Goal: Information Seeking & Learning: Learn about a topic

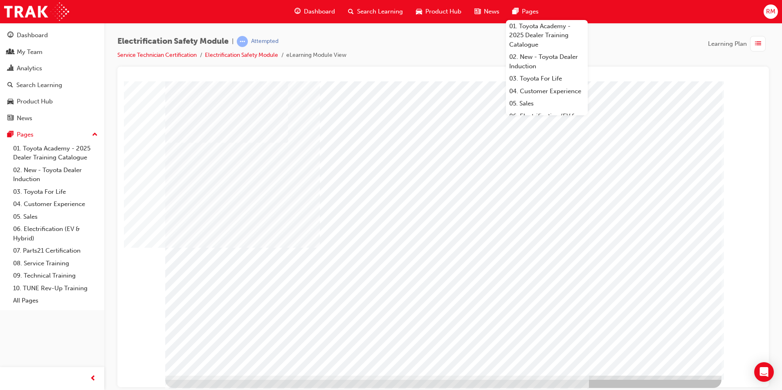
click at [763, 47] on div "button" at bounding box center [759, 44] width 16 height 16
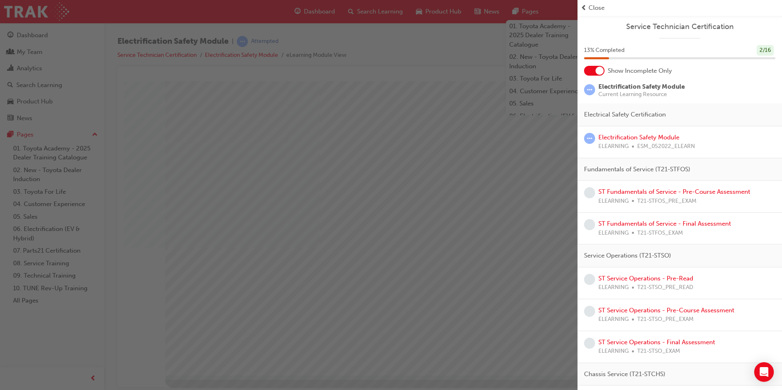
click at [451, 117] on div "button" at bounding box center [289, 195] width 578 height 390
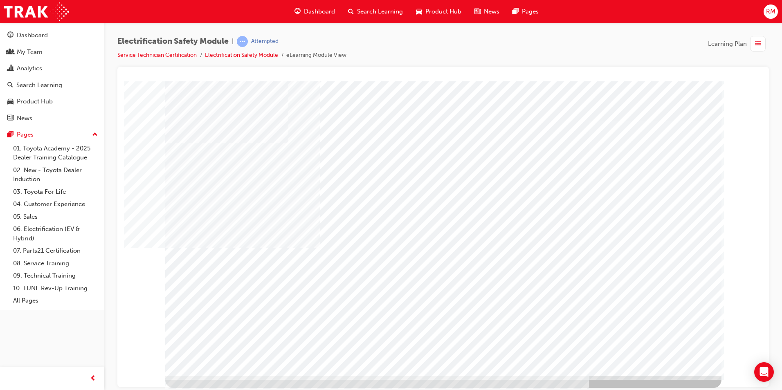
click at [297, 55] on li "eLearning Module View" at bounding box center [316, 55] width 60 height 9
click at [248, 38] on span "learningRecordVerb_ATTEMPT-icon" at bounding box center [242, 41] width 11 height 11
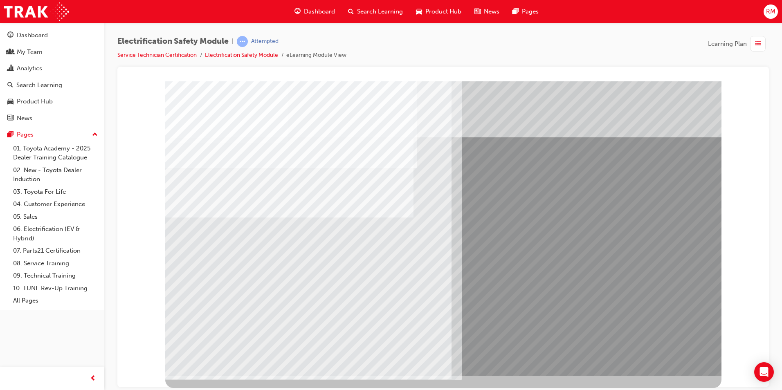
click at [165, 84] on div "multistate" at bounding box center [443, 84] width 632 height 0
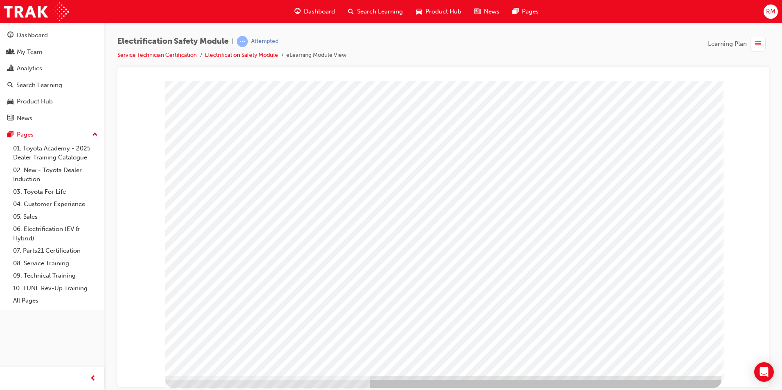
drag, startPoint x: 683, startPoint y: 289, endPoint x: 131, endPoint y: 262, distance: 553.5
click at [131, 84] on div at bounding box center [443, 84] width 632 height 0
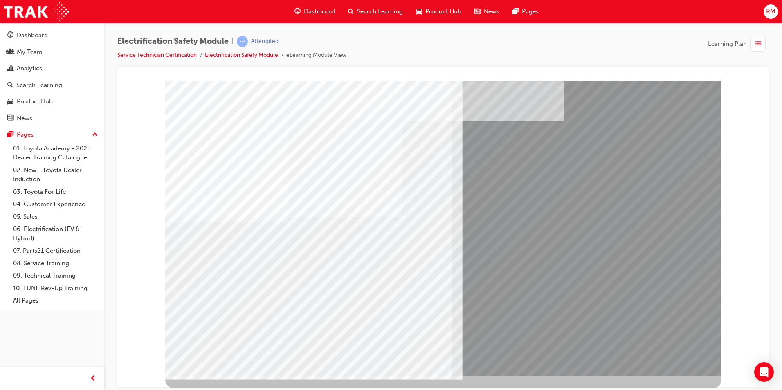
drag, startPoint x: 213, startPoint y: 355, endPoint x: 347, endPoint y: 349, distance: 134.4
click at [320, 354] on div "multistate" at bounding box center [443, 228] width 557 height 295
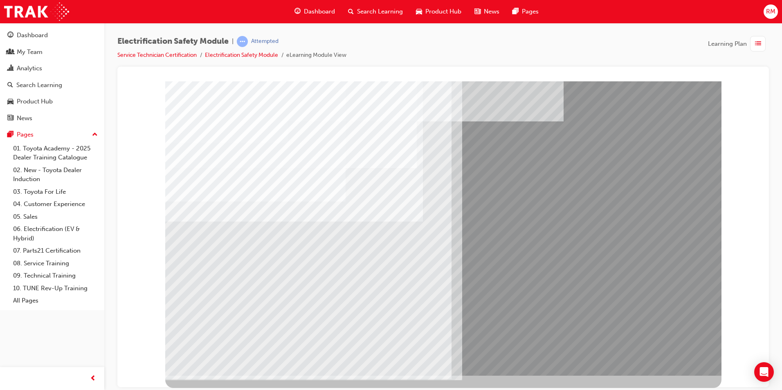
click at [162, 84] on div "multistate" at bounding box center [443, 84] width 632 height 0
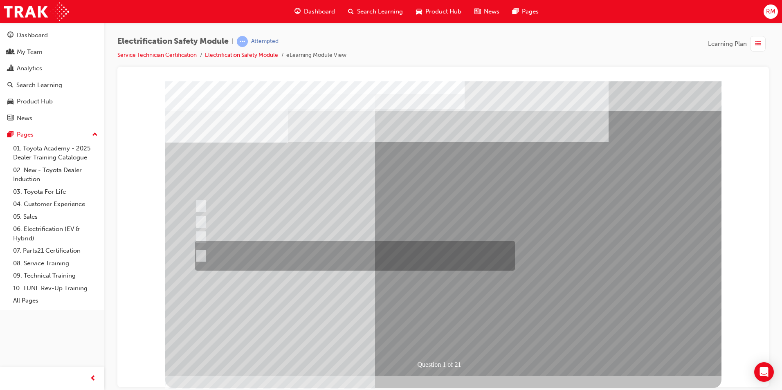
click at [206, 255] on div at bounding box center [353, 256] width 320 height 30
radio input "true"
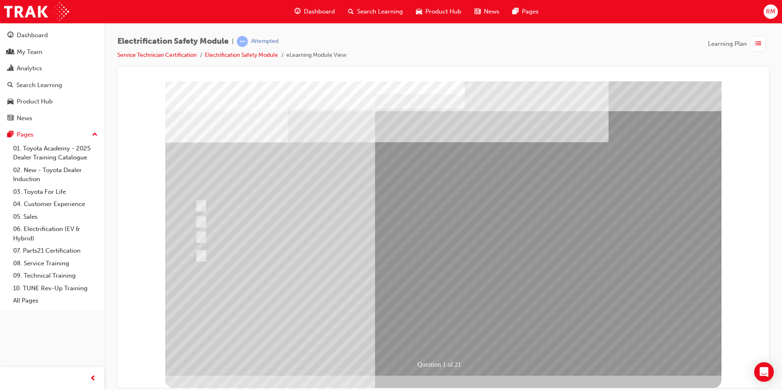
drag, startPoint x: 440, startPoint y: 331, endPoint x: 451, endPoint y: 313, distance: 20.0
click at [451, 313] on div "Question 1 of 21" at bounding box center [443, 228] width 557 height 295
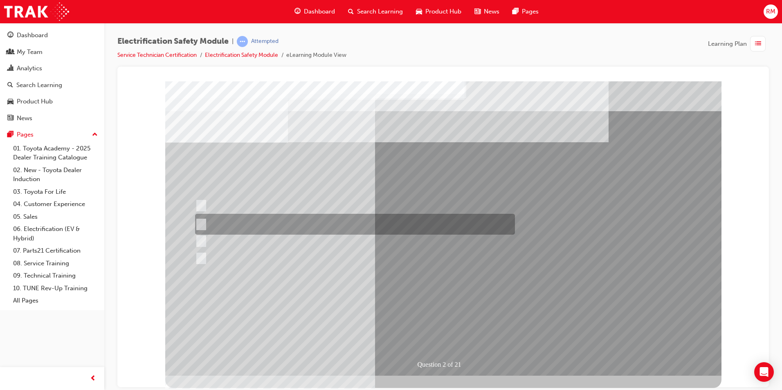
click at [201, 223] on input "The Battery Electric uses AC & DC charging capability and has no petrol engine." at bounding box center [199, 224] width 9 height 9
radio input "true"
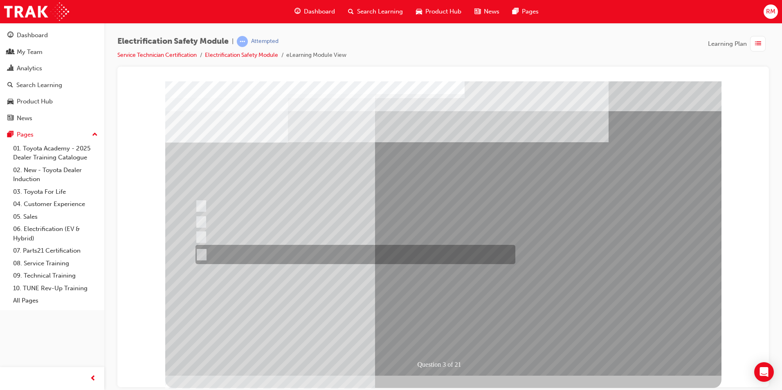
click at [205, 253] on div at bounding box center [354, 254] width 320 height 19
radio input "true"
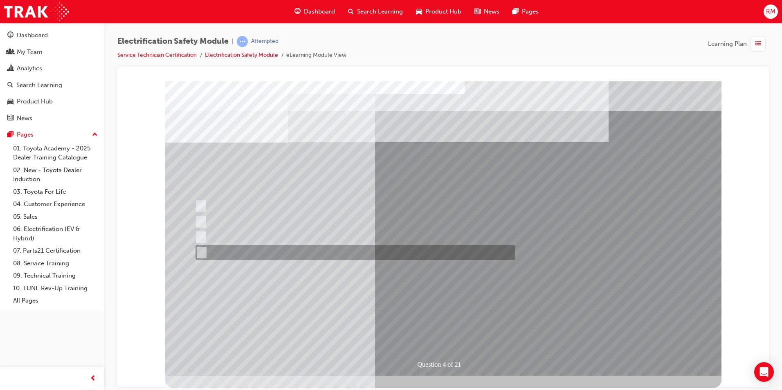
click at [204, 254] on input "Charge ports or H2 Filler Port in place of a Fuel Filler." at bounding box center [199, 252] width 9 height 9
checkbox input "true"
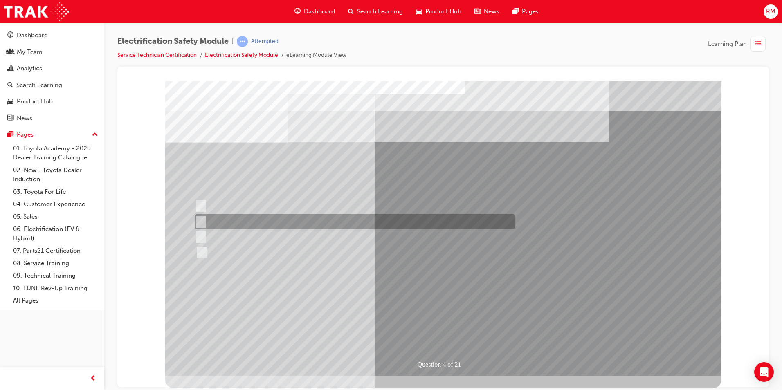
click at [201, 221] on input "EV or H2 labels on the License Plate." at bounding box center [199, 222] width 9 height 9
checkbox input "true"
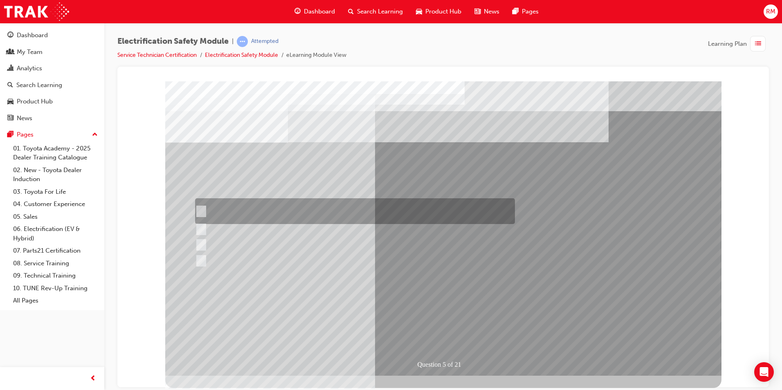
click at [198, 211] on input "The READY light will illuminate when the vehicle is turned on and ready to driv…" at bounding box center [199, 211] width 9 height 9
checkbox input "true"
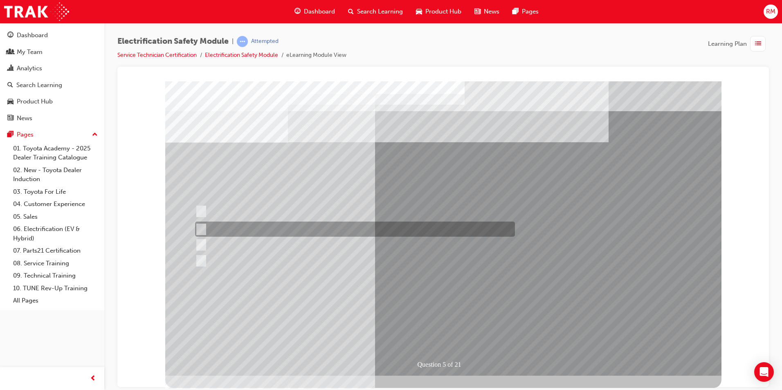
click at [199, 226] on input "The Main Display will show the power flow for the driveline." at bounding box center [199, 229] width 9 height 9
checkbox input "true"
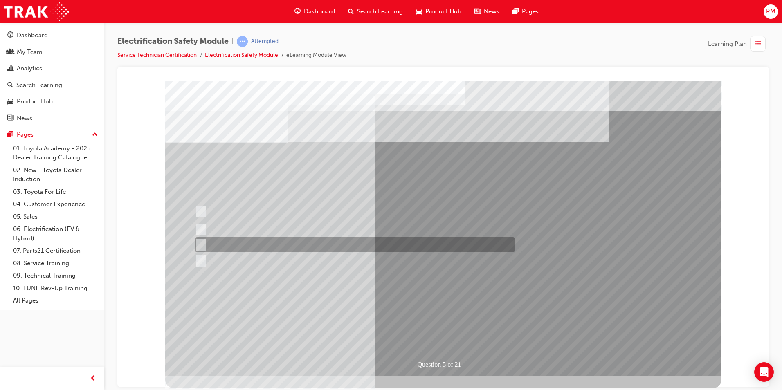
click at [199, 241] on input "Vehicle Motive Force selection types illuminated e.g. (EV/HV)." at bounding box center [199, 245] width 9 height 9
checkbox input "true"
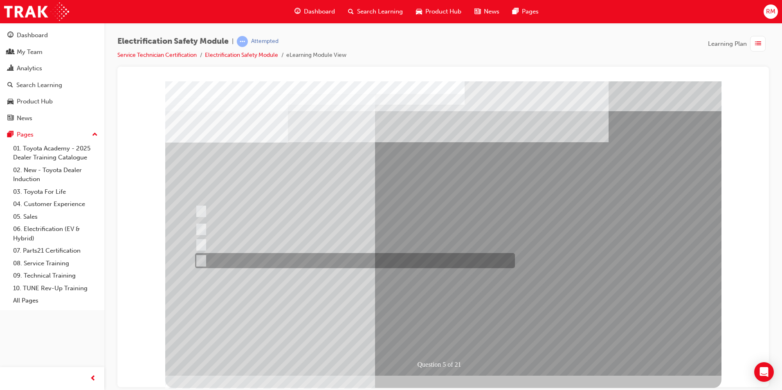
click at [200, 260] on input "Battery Level indicator (State of Charge)." at bounding box center [199, 261] width 9 height 9
checkbox input "true"
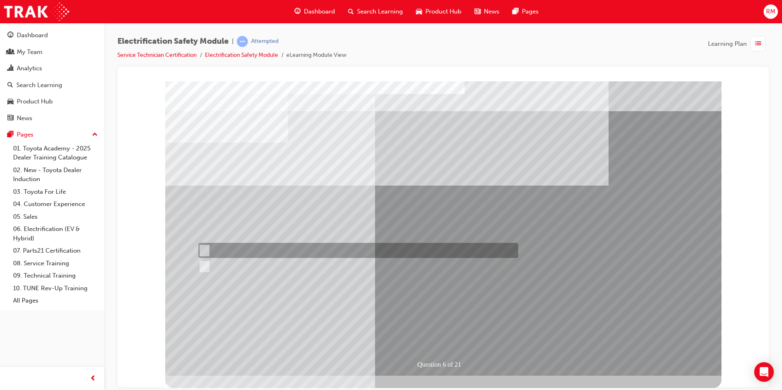
click at [210, 249] on div at bounding box center [356, 250] width 320 height 15
radio input "true"
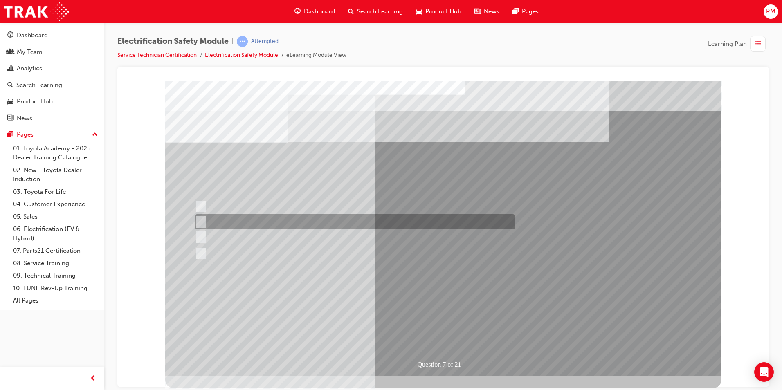
click at [203, 220] on input "Be detected and the system will shut down." at bounding box center [199, 222] width 9 height 9
radio input "true"
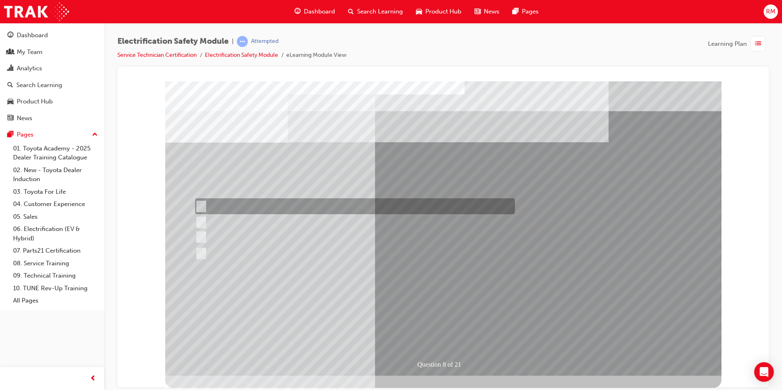
click at [205, 207] on div at bounding box center [353, 206] width 320 height 16
radio input "true"
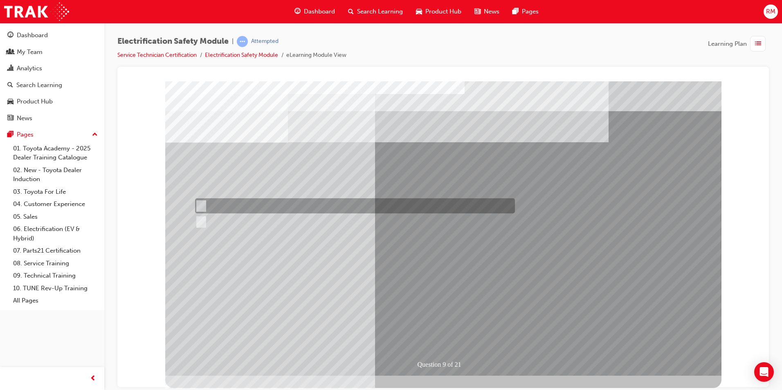
click at [206, 204] on div at bounding box center [353, 205] width 320 height 15
radio input "true"
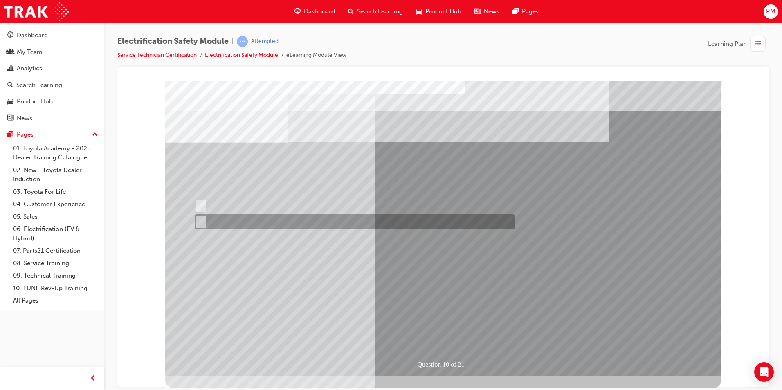
click at [198, 221] on input "True" at bounding box center [199, 222] width 9 height 9
radio input "true"
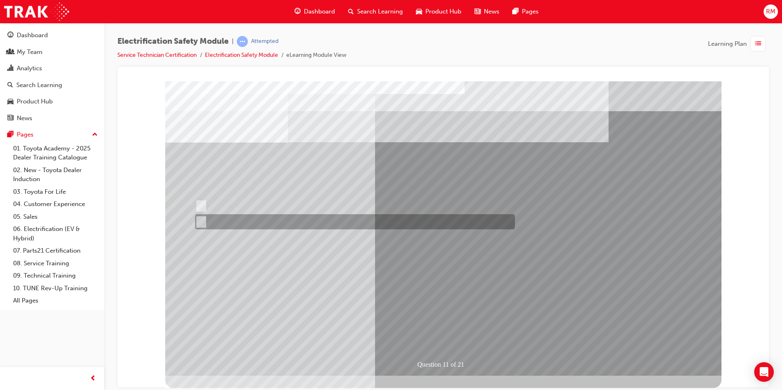
click at [202, 223] on input "False" at bounding box center [199, 222] width 9 height 9
radio input "true"
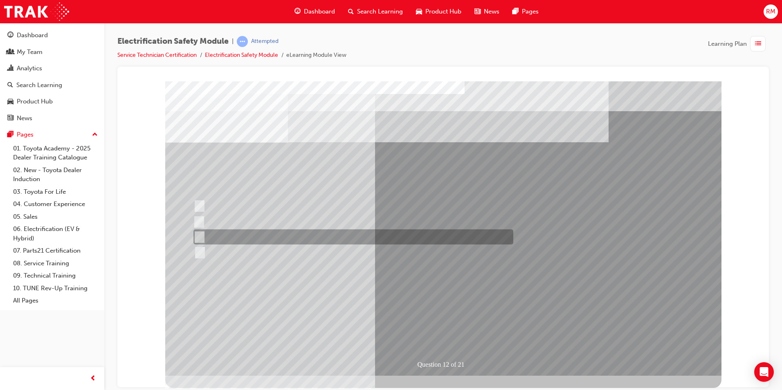
click at [205, 237] on div at bounding box center [352, 237] width 320 height 15
radio input "true"
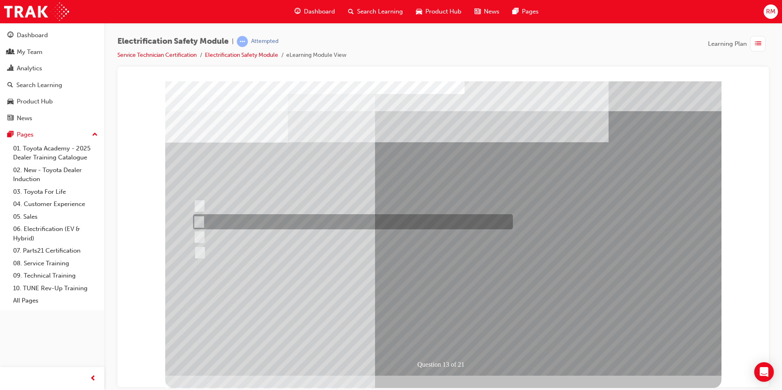
click at [202, 221] on div at bounding box center [351, 221] width 320 height 15
radio input "true"
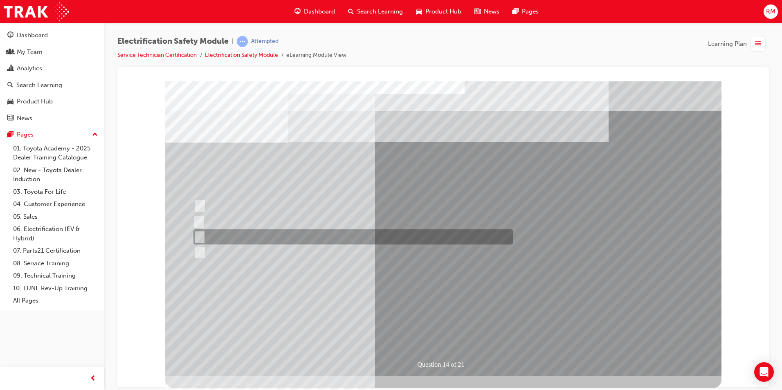
click at [203, 232] on div at bounding box center [352, 237] width 320 height 15
radio input "true"
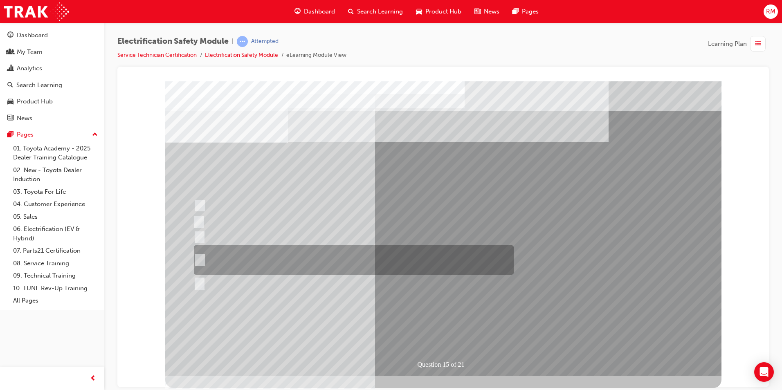
click at [203, 259] on input "The High Voltage Capacitor Terminal for 0 volts and the High Voltage Capacitor …" at bounding box center [198, 260] width 9 height 9
radio input "true"
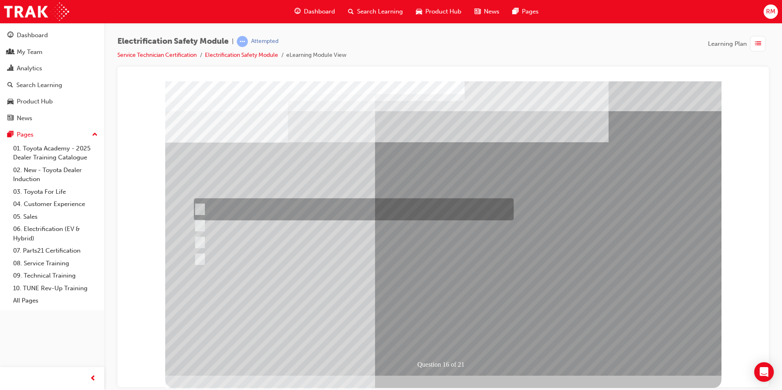
click at [200, 208] on input "Insulate the High Voltage Connector/Motor Side Cable Connection with Insulated …" at bounding box center [198, 209] width 9 height 9
radio input "true"
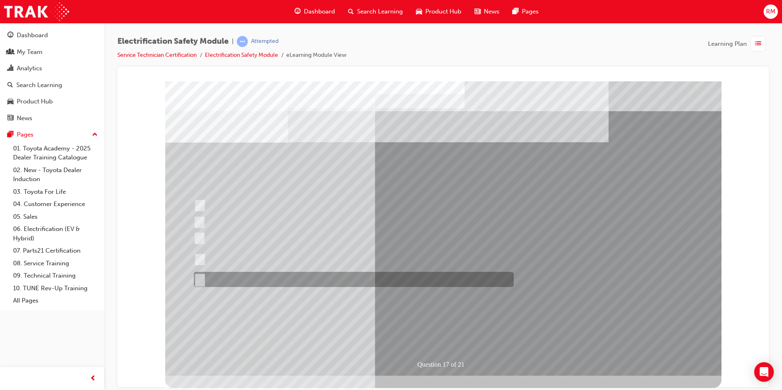
click at [200, 279] on input "All of the above." at bounding box center [198, 279] width 9 height 9
radio input "true"
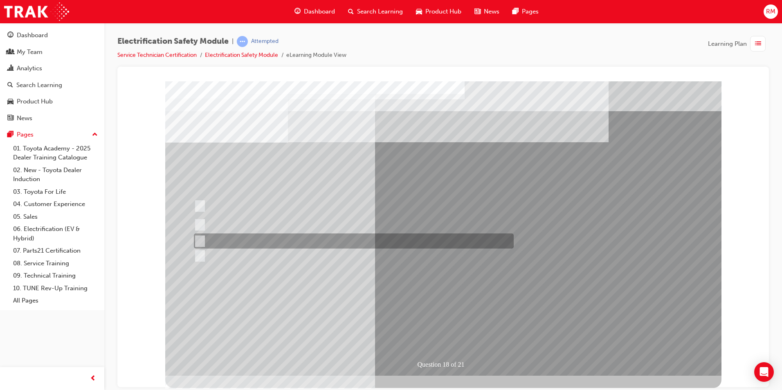
click at [201, 238] on input "Discard the gloves and use a new pair." at bounding box center [198, 241] width 9 height 9
radio input "true"
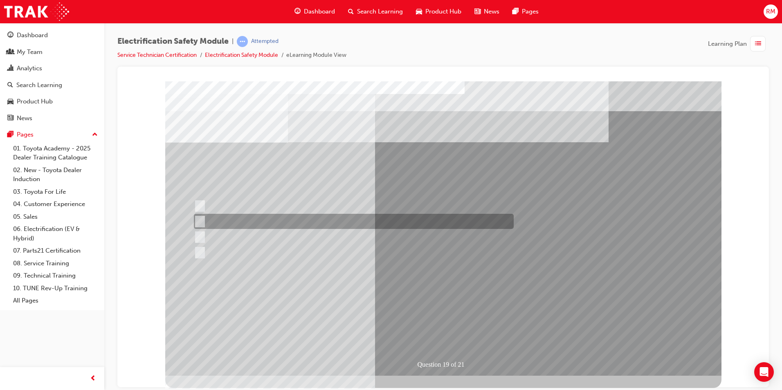
click at [201, 220] on input "To protect Electrical Insulating Gloves from mechanical damage." at bounding box center [198, 221] width 9 height 9
radio input "true"
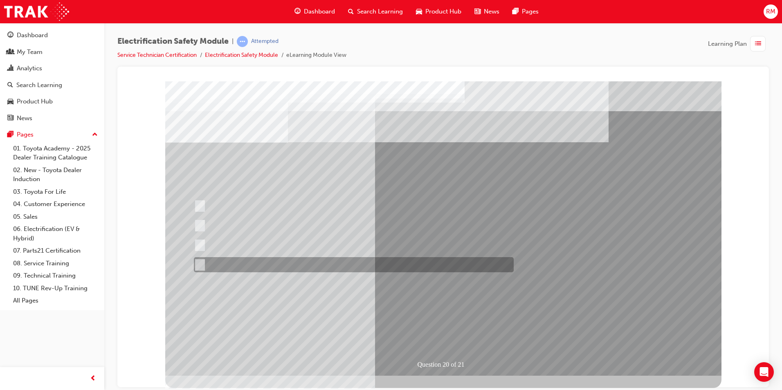
click at [200, 261] on input "All these statements are correct." at bounding box center [198, 265] width 9 height 9
radio input "true"
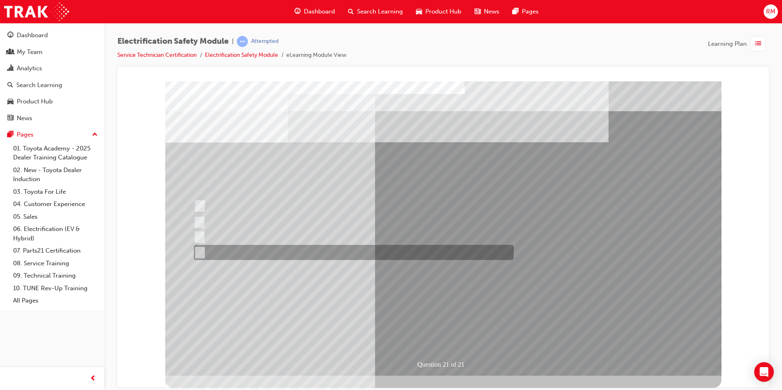
click at [204, 250] on div at bounding box center [352, 252] width 320 height 15
radio input "true"
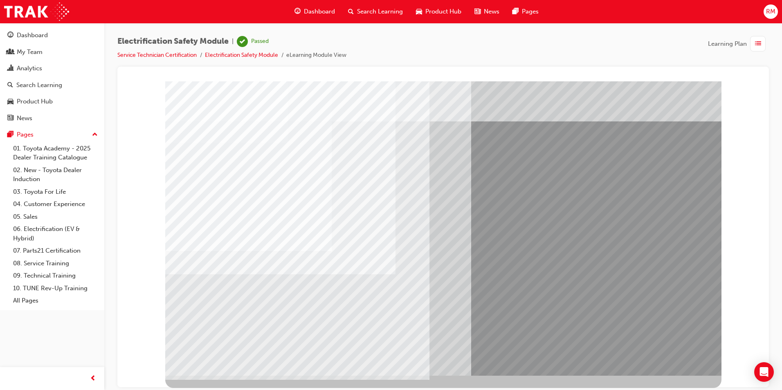
click at [145, 56] on link "Service Technician Certification" at bounding box center [156, 55] width 79 height 7
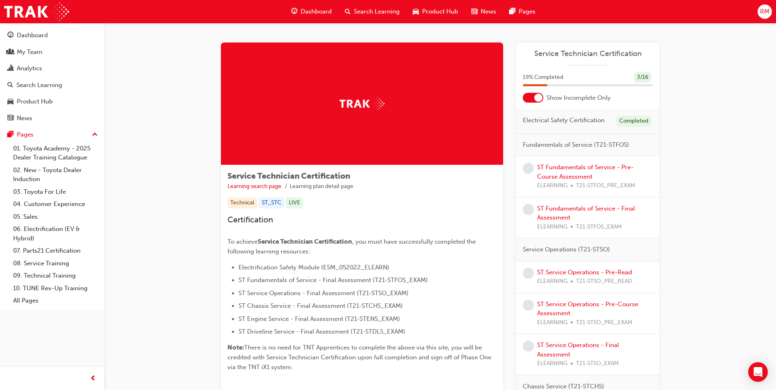
click at [537, 99] on div at bounding box center [538, 98] width 8 height 8
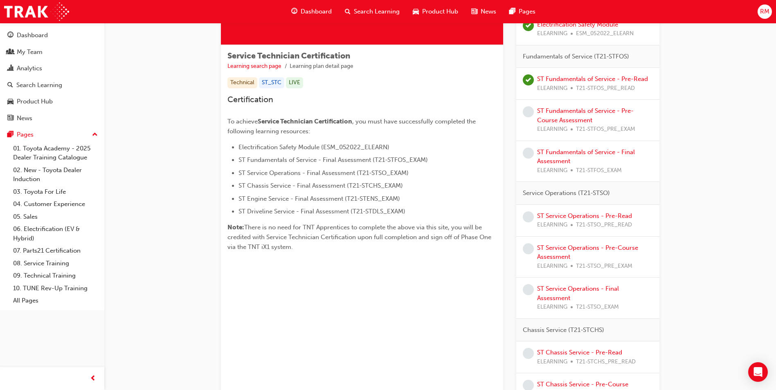
scroll to position [123, 0]
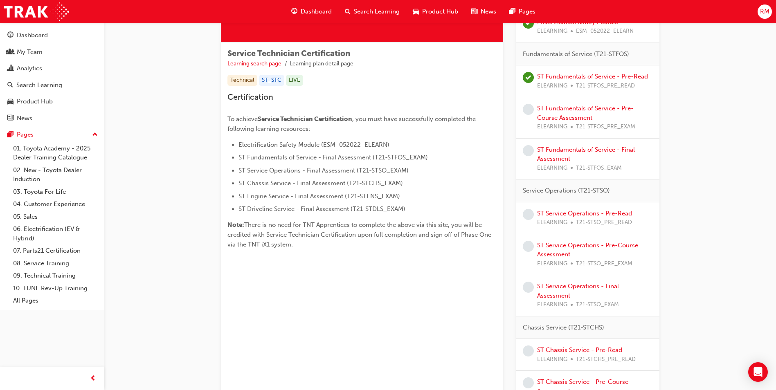
click at [561, 113] on div "ST Fundamentals of Service - Pre-Course Assessment ELEARNING T21-STFOS_PRE_EXAM" at bounding box center [595, 118] width 116 height 28
click at [561, 109] on link "ST Fundamentals of Service - Pre-Course Assessment" at bounding box center [585, 113] width 97 height 17
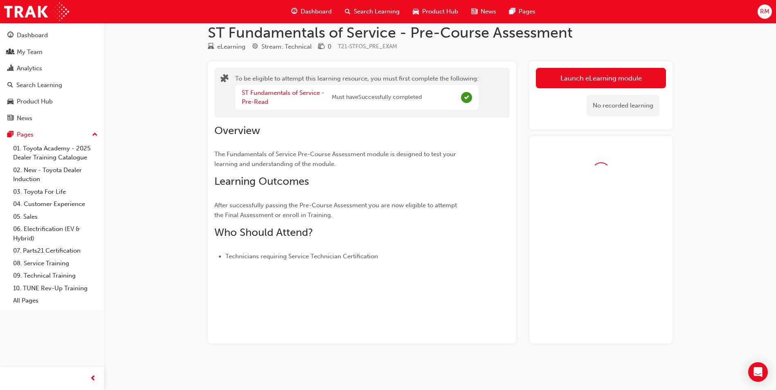
scroll to position [35, 0]
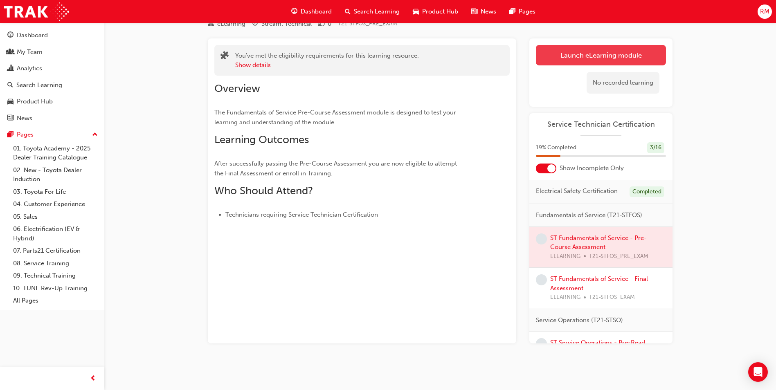
click at [622, 51] on link "Launch eLearning module" at bounding box center [601, 55] width 130 height 20
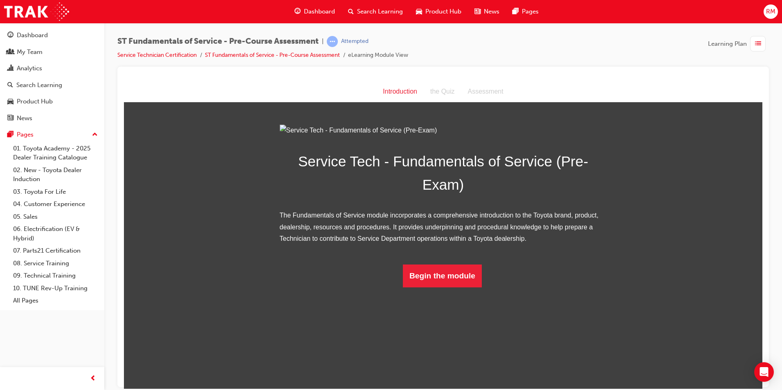
click at [657, 46] on div "ST Fundamentals of Service - Pre-Course Assessment | Attempted Service Technici…" at bounding box center [443, 51] width 652 height 31
click at [777, 14] on div "RM" at bounding box center [771, 12] width 14 height 14
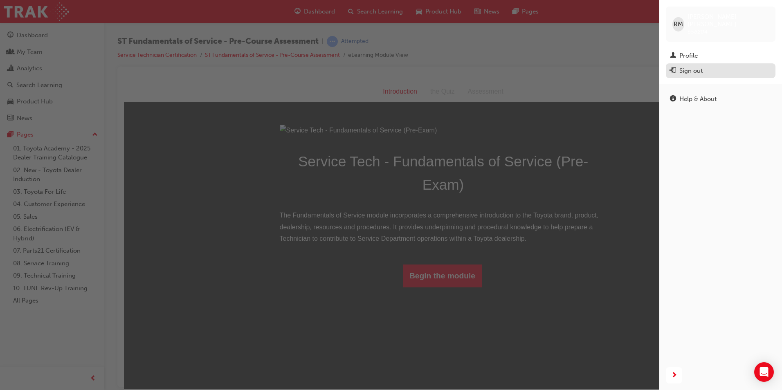
click at [695, 71] on button "Sign out" at bounding box center [721, 70] width 110 height 15
